Goal: Transaction & Acquisition: Purchase product/service

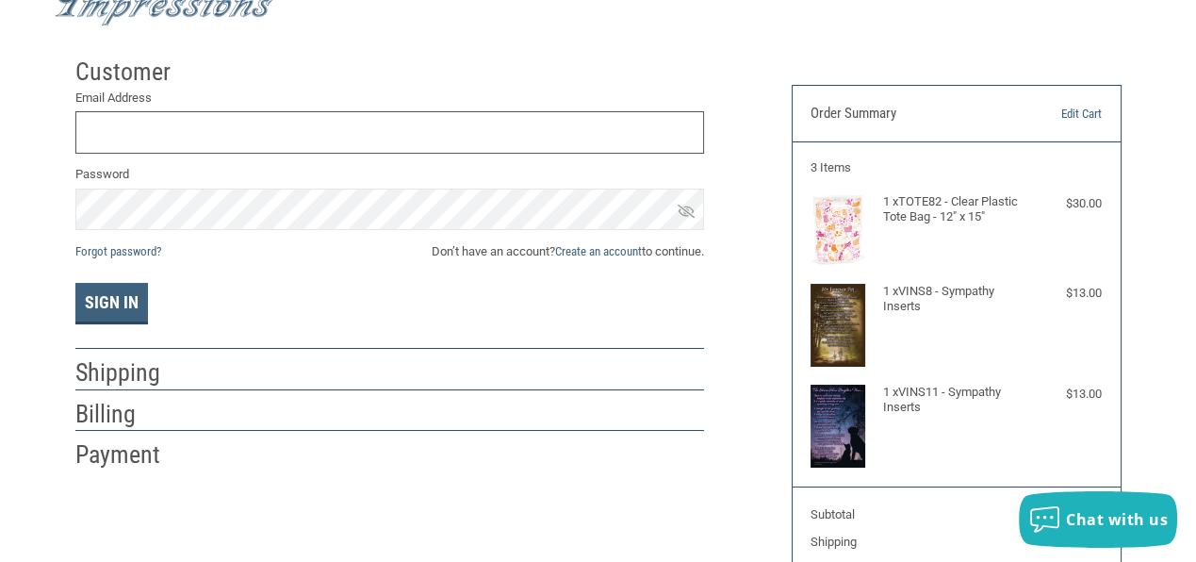
scroll to position [109, 0]
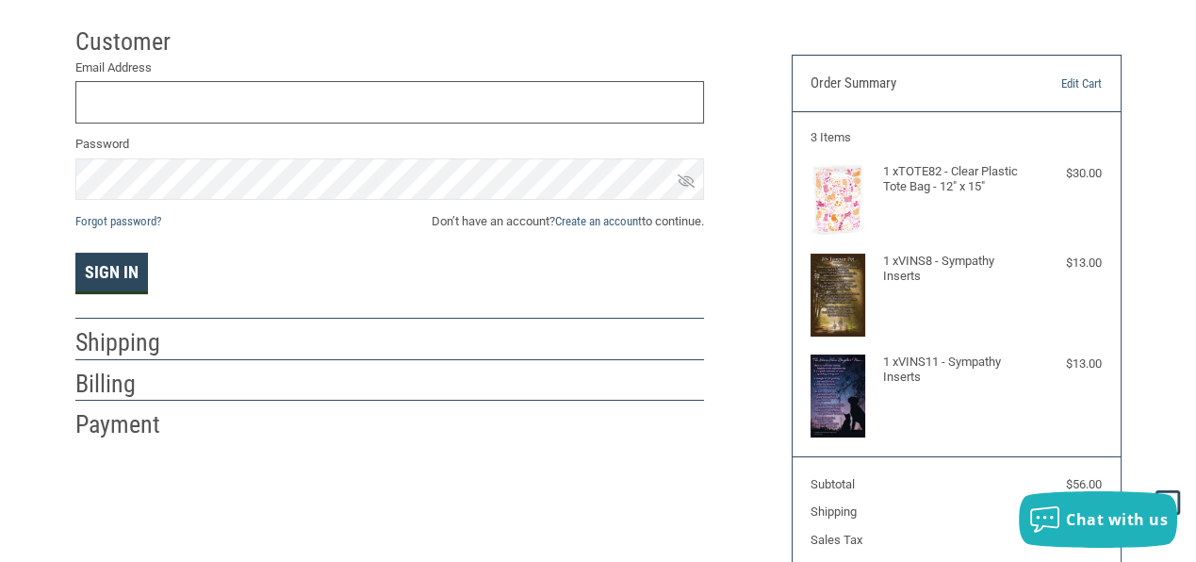
type input "COLONAANIMALHEALTHCENTER@GMAIL.COM"
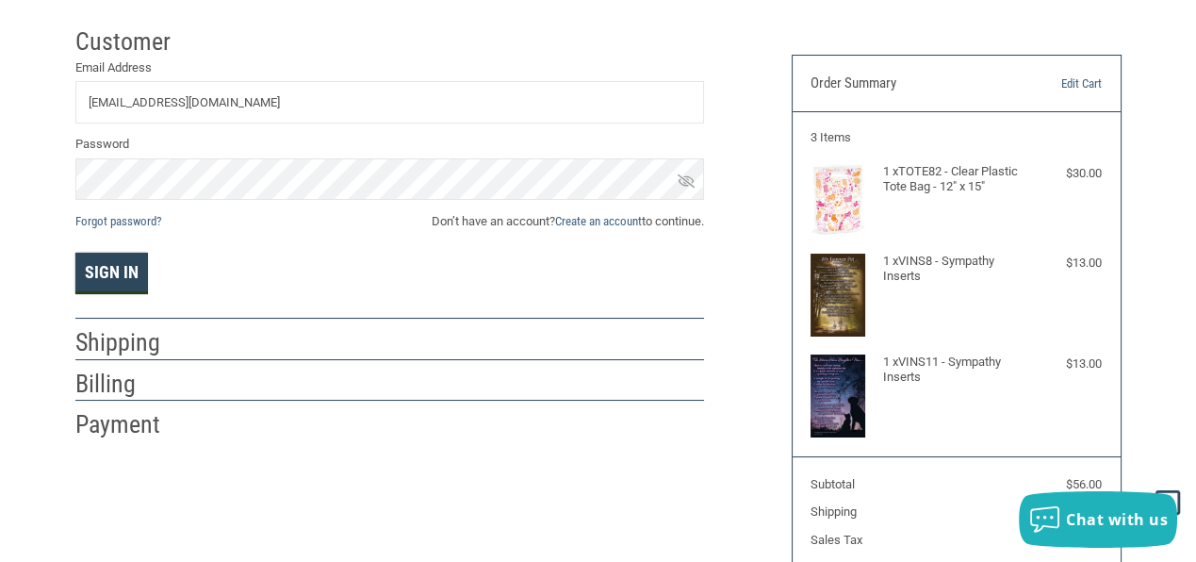
click at [132, 265] on button "Sign In" at bounding box center [111, 273] width 73 height 41
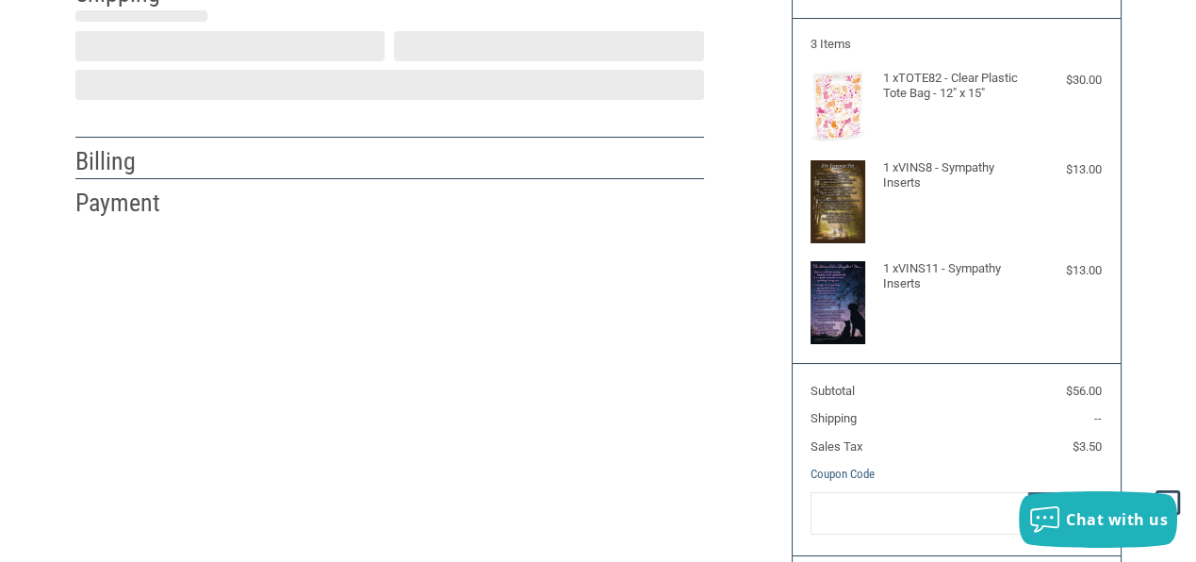
select select "US"
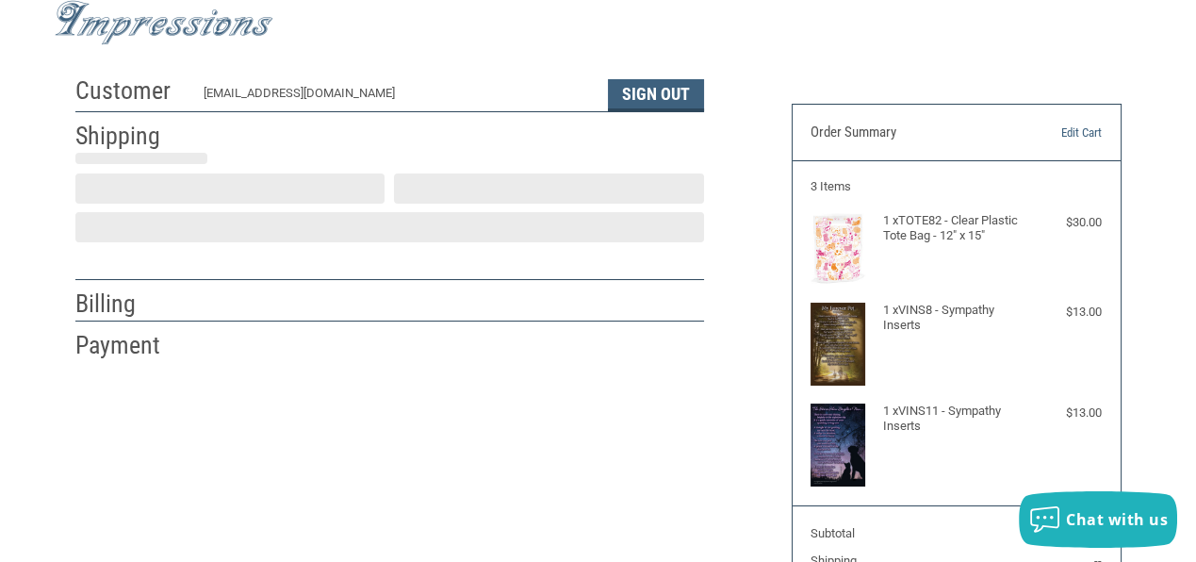
select select "IL"
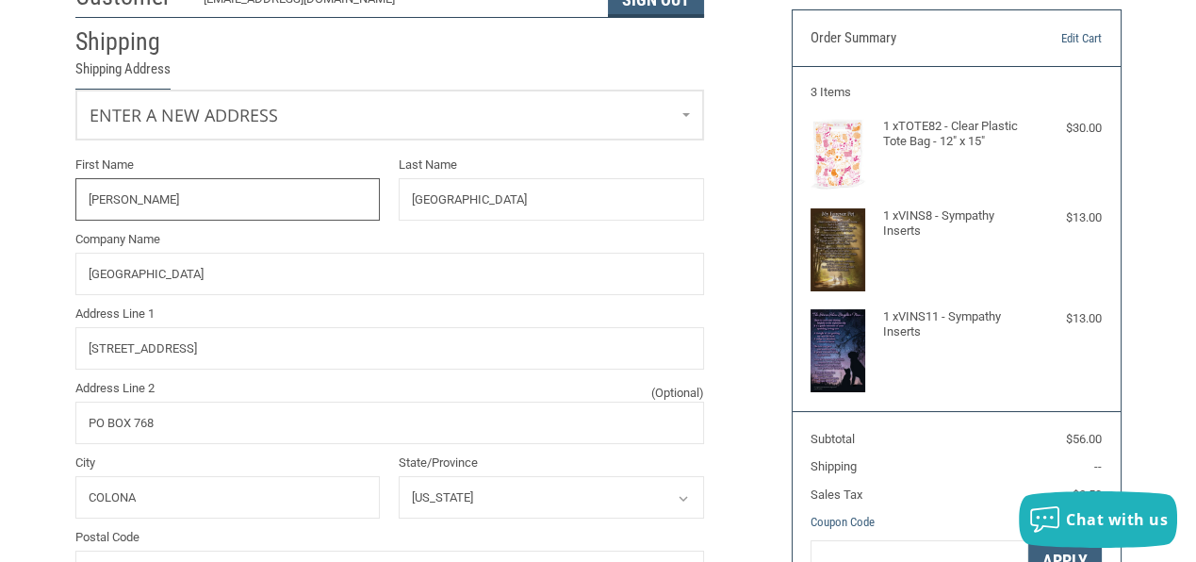
radio input "true"
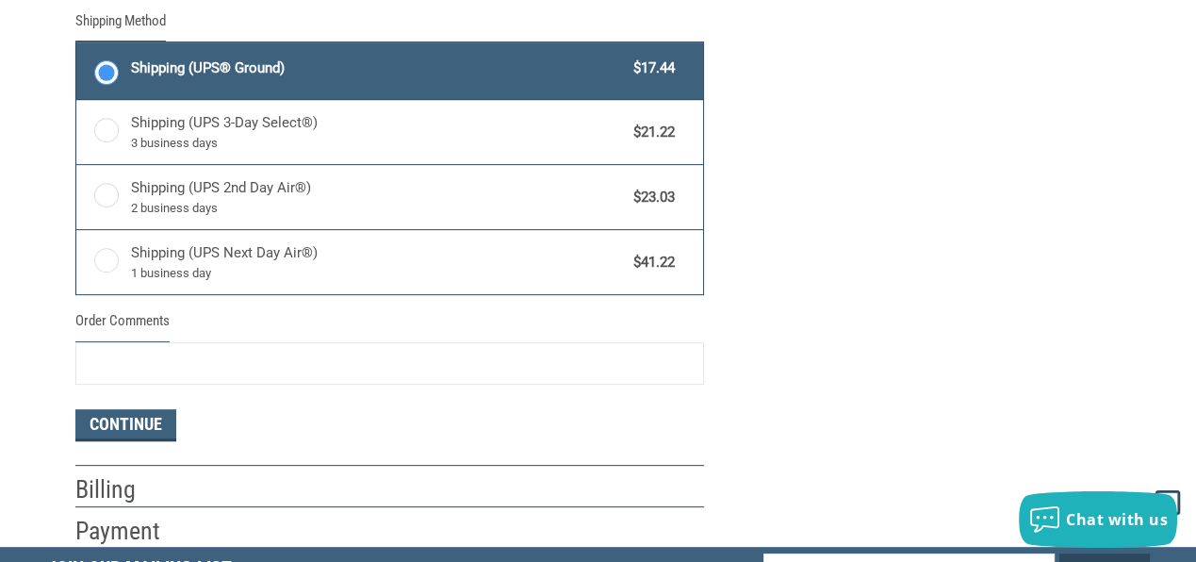
scroll to position [1097, 0]
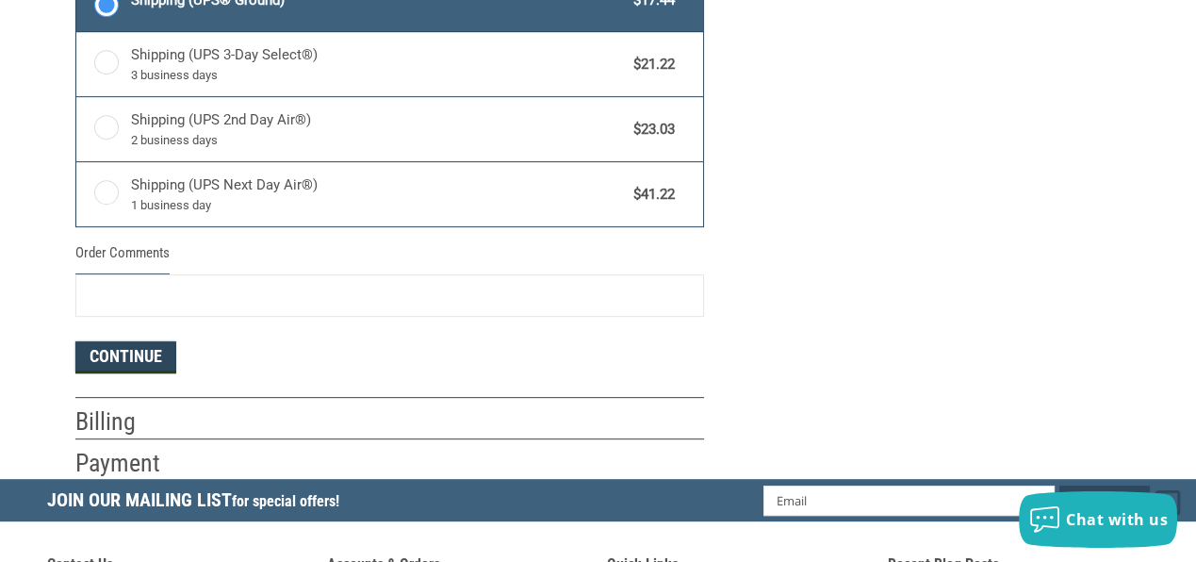
click at [162, 351] on button "Continue" at bounding box center [125, 357] width 101 height 32
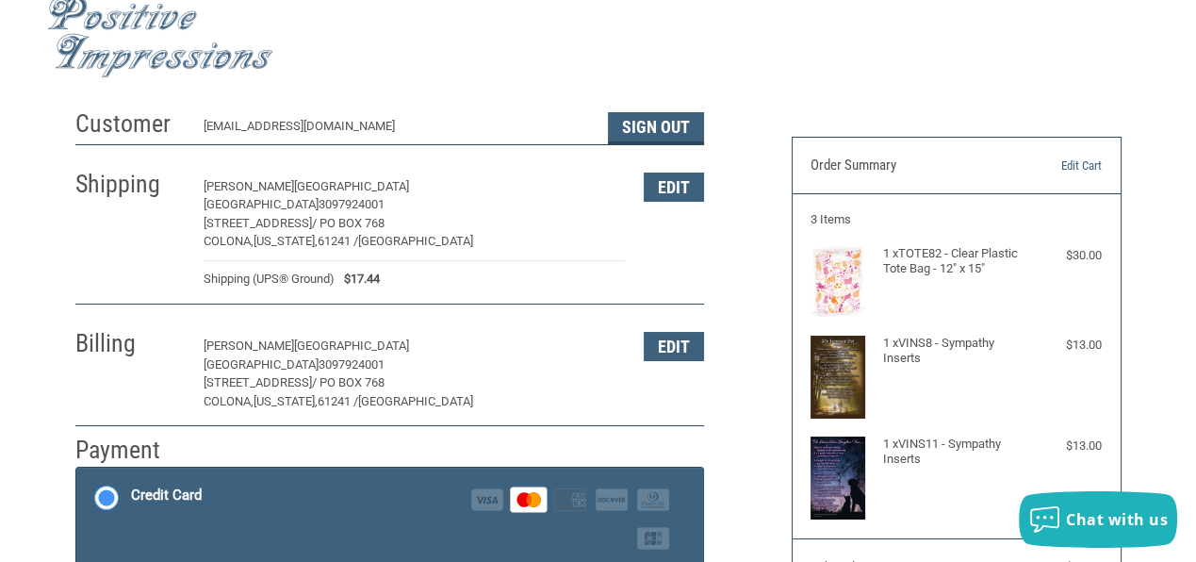
scroll to position [0, 0]
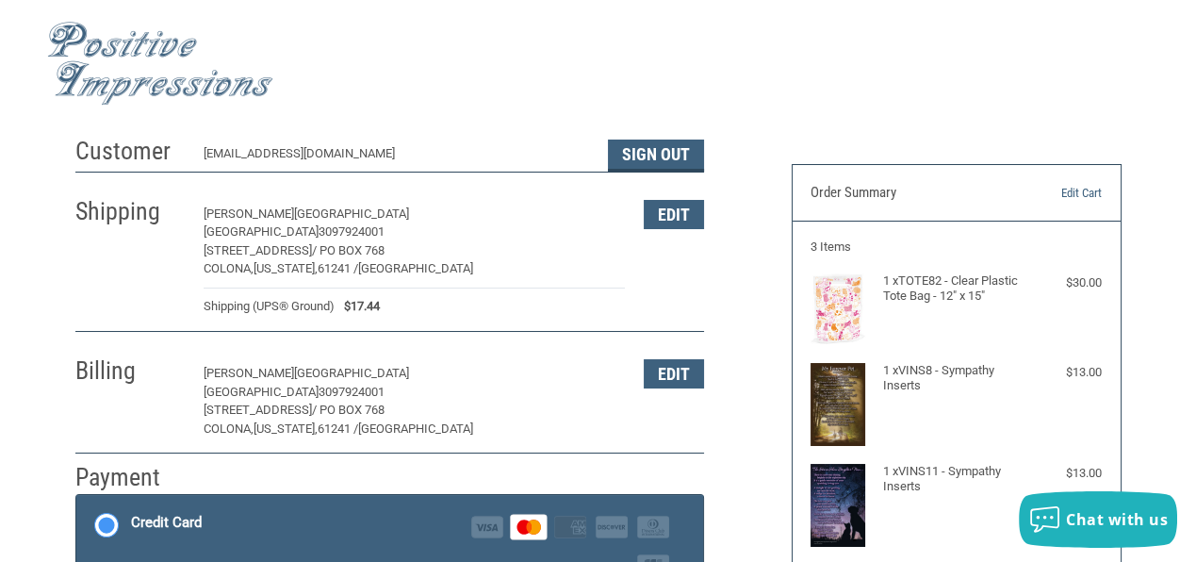
click at [134, 52] on img at bounding box center [160, 64] width 226 height 84
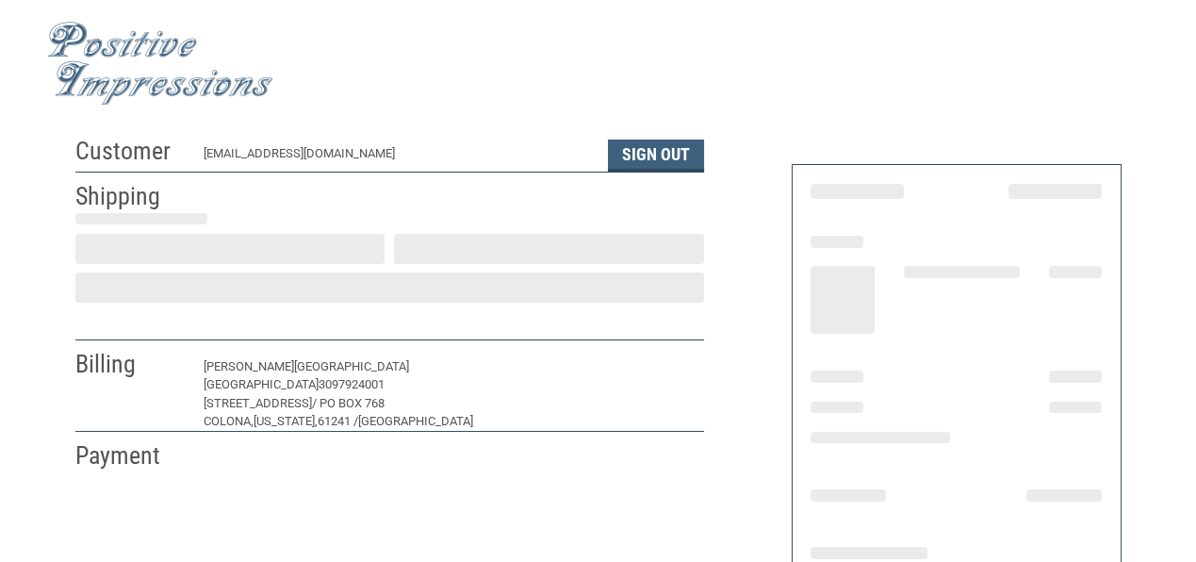
select select "IL"
select select "US"
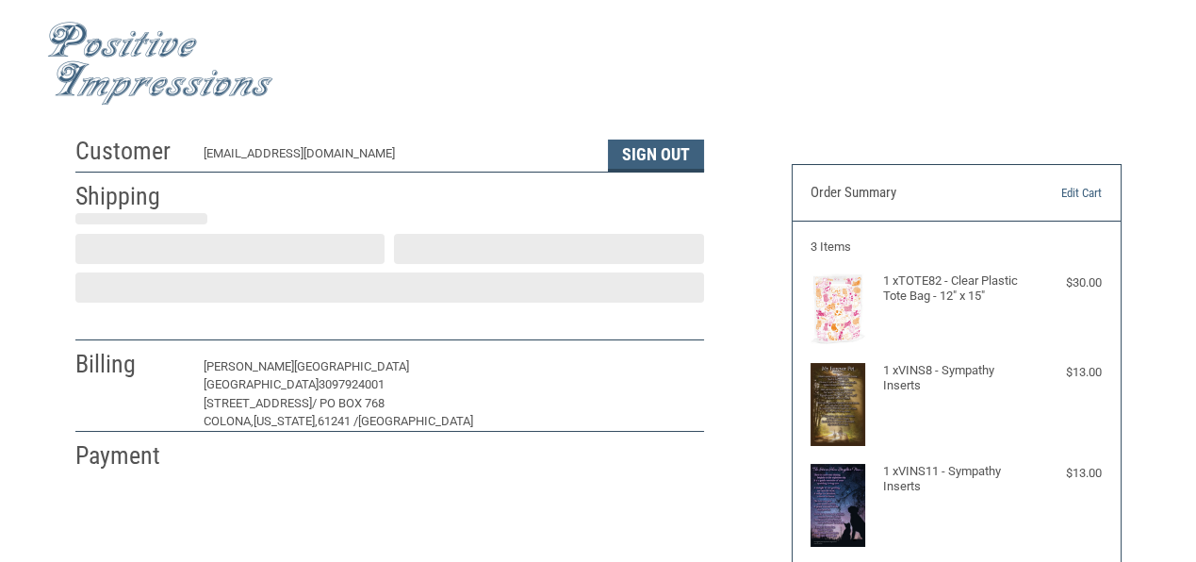
select select "IL"
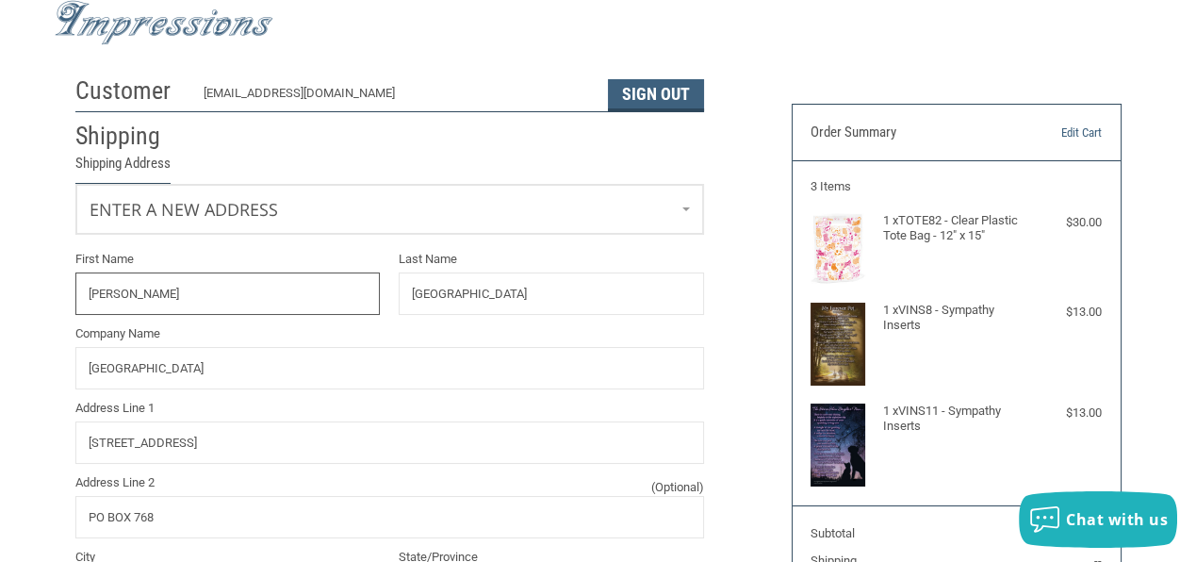
radio input "true"
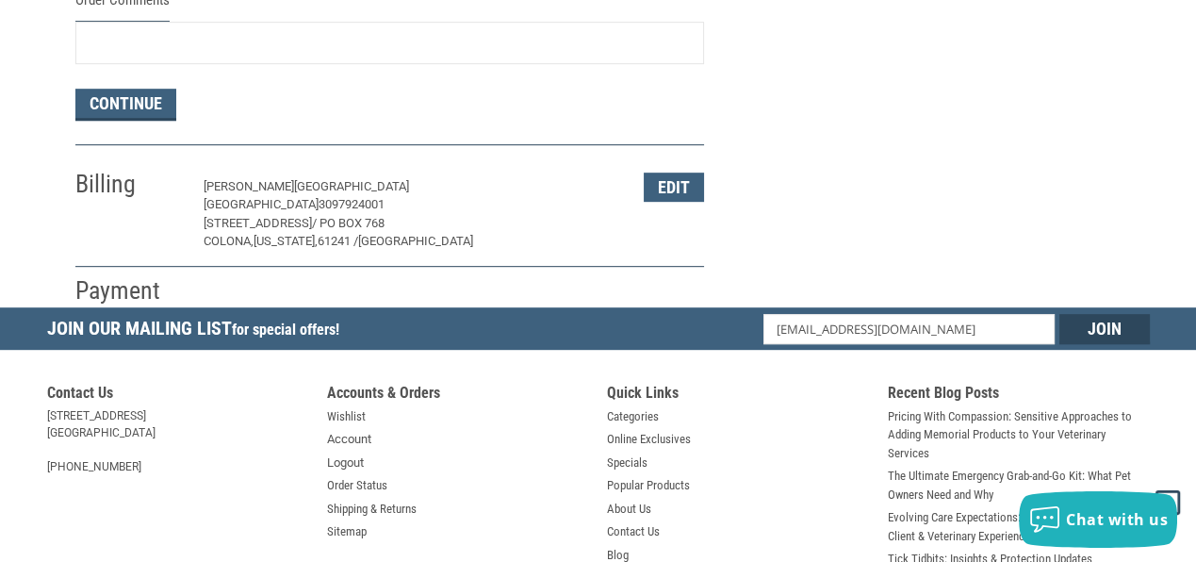
scroll to position [1379, 0]
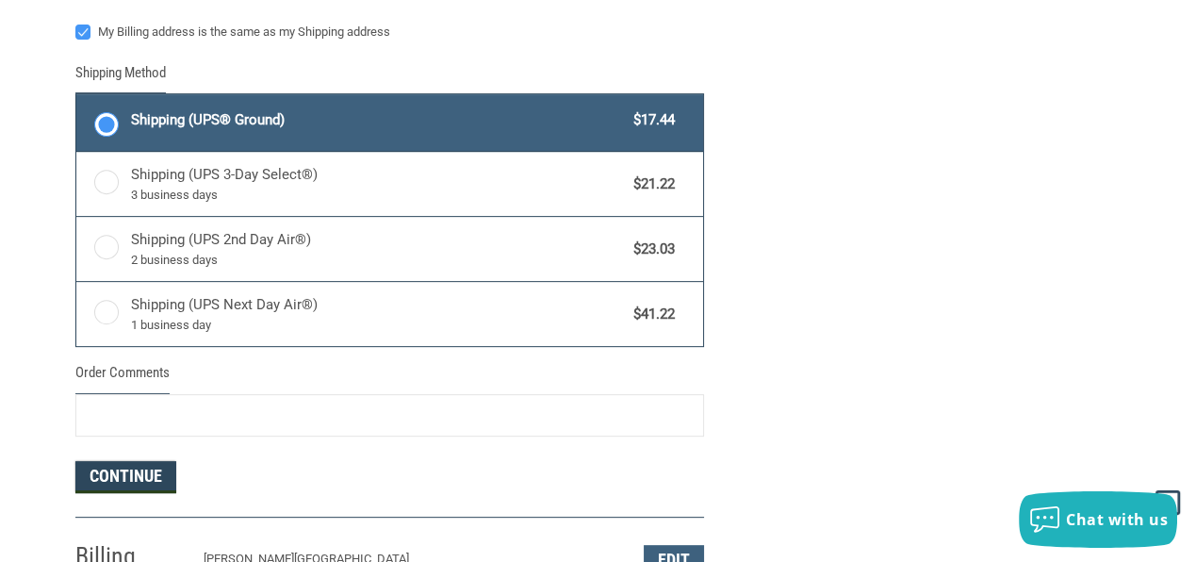
click at [152, 472] on button "Continue" at bounding box center [125, 477] width 101 height 32
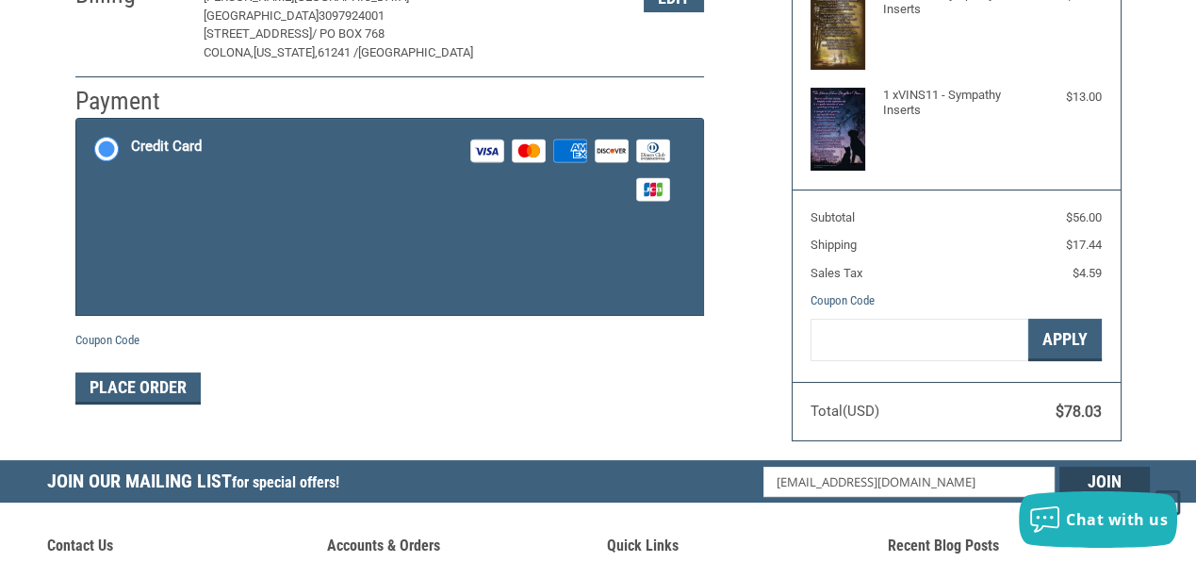
scroll to position [340, 0]
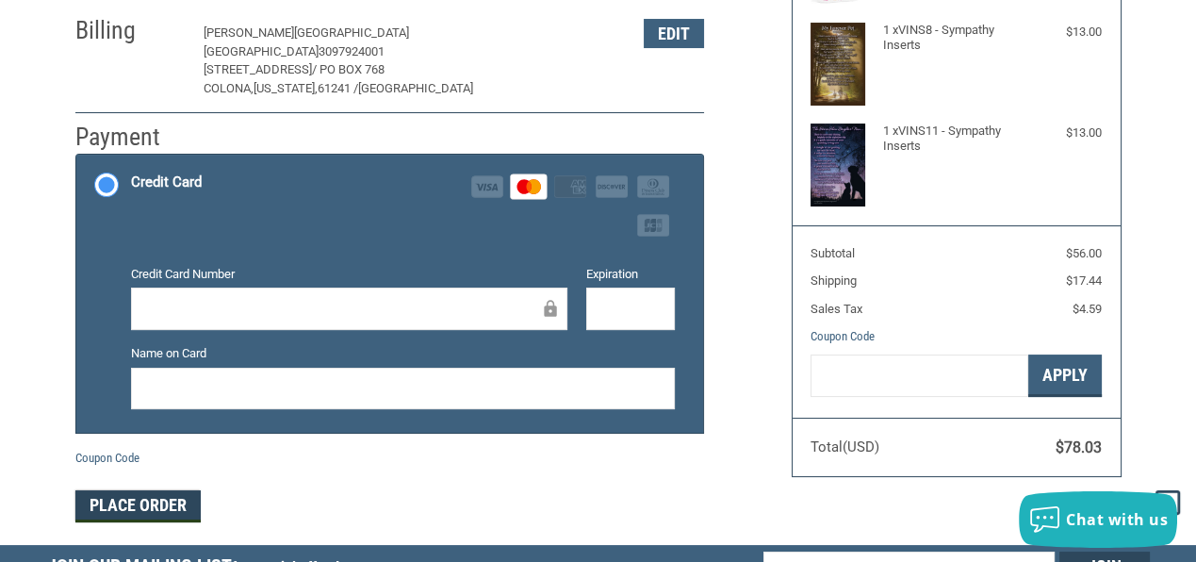
click at [166, 490] on button "Place Order" at bounding box center [137, 506] width 125 height 32
